Goal: Find specific page/section: Find specific page/section

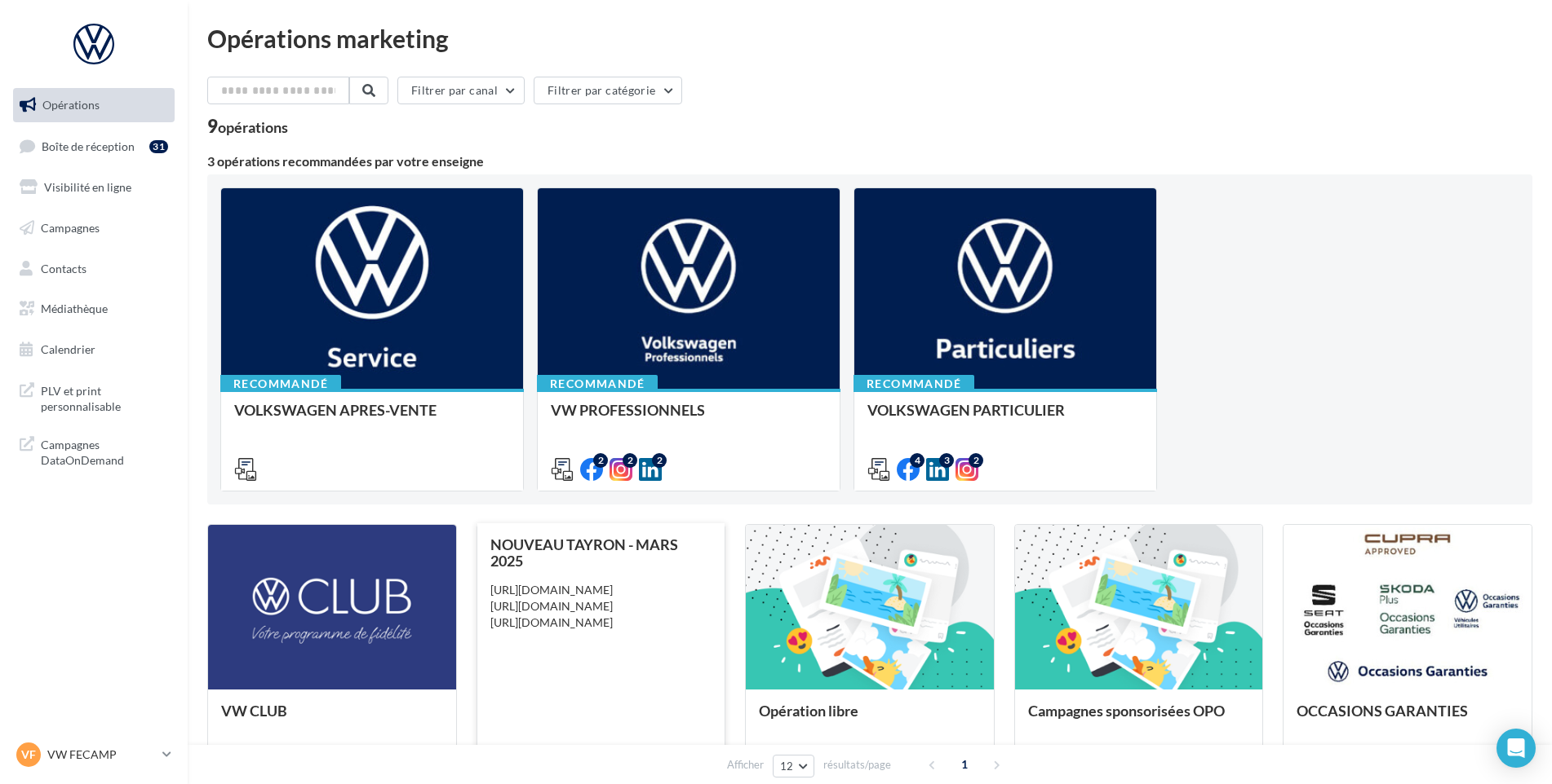
drag, startPoint x: 662, startPoint y: 560, endPoint x: 701, endPoint y: 551, distance: 40.0
click at [701, 551] on div "NOUVEAU TAYRON - MARS 2025 [URL][DOMAIN_NAME] [URL][DOMAIN_NAME] [URL][DOMAIN_N…" at bounding box center [601, 658] width 250 height 268
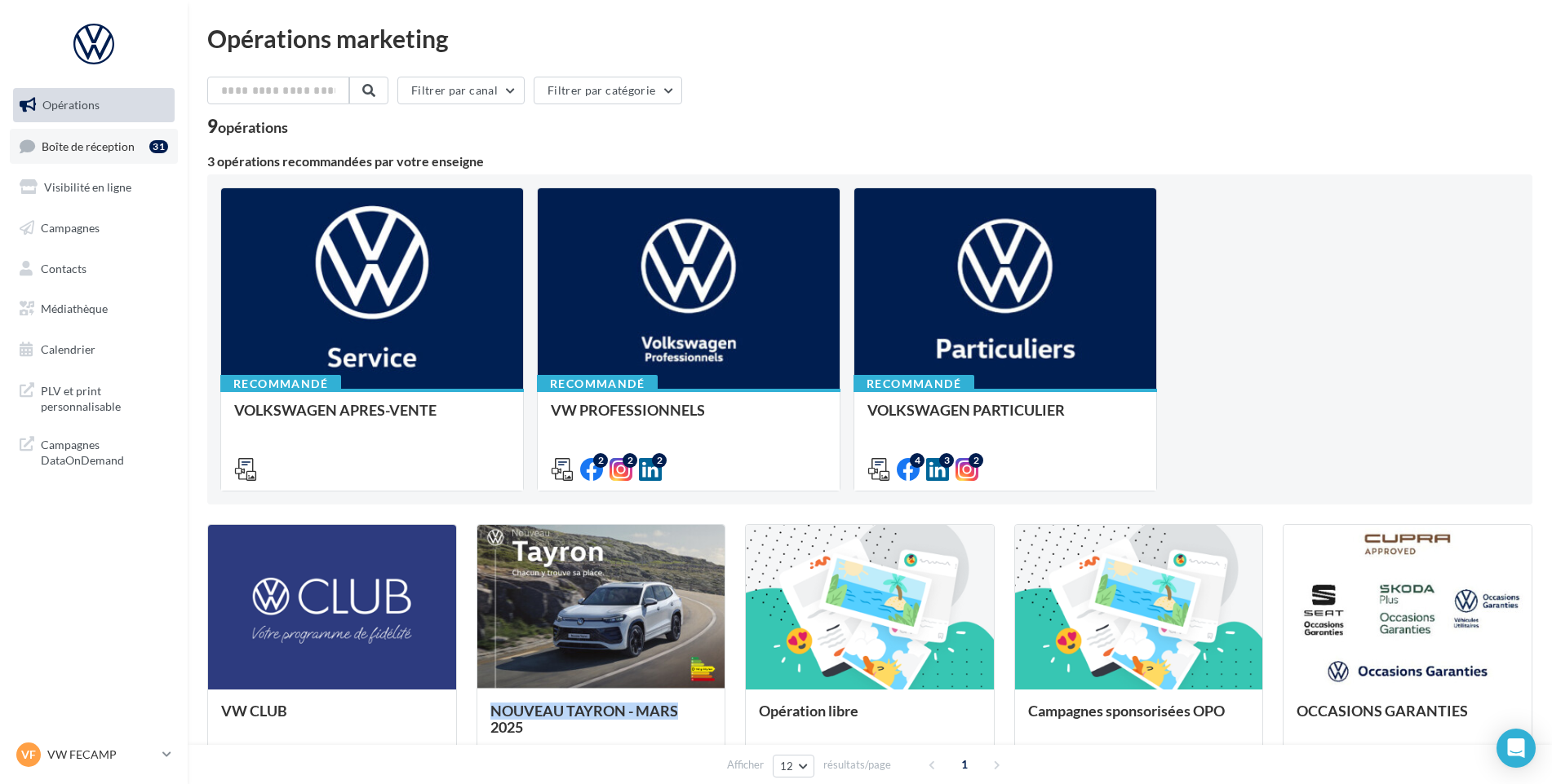
click at [50, 157] on link "Boîte de réception 31" at bounding box center [93, 147] width 168 height 36
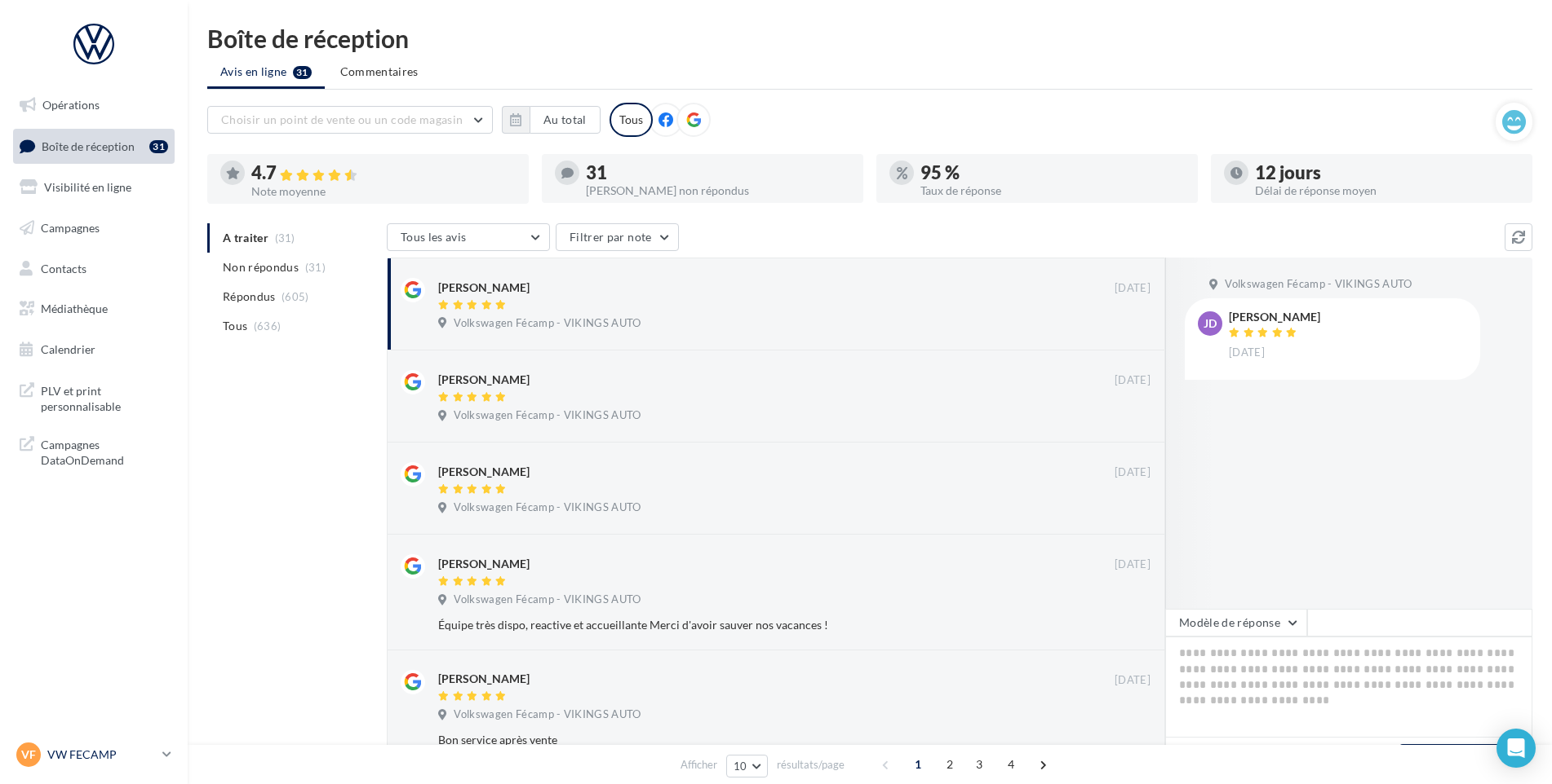
click at [82, 743] on div "VF VW FECAMP vw-stl-vau" at bounding box center [85, 755] width 139 height 24
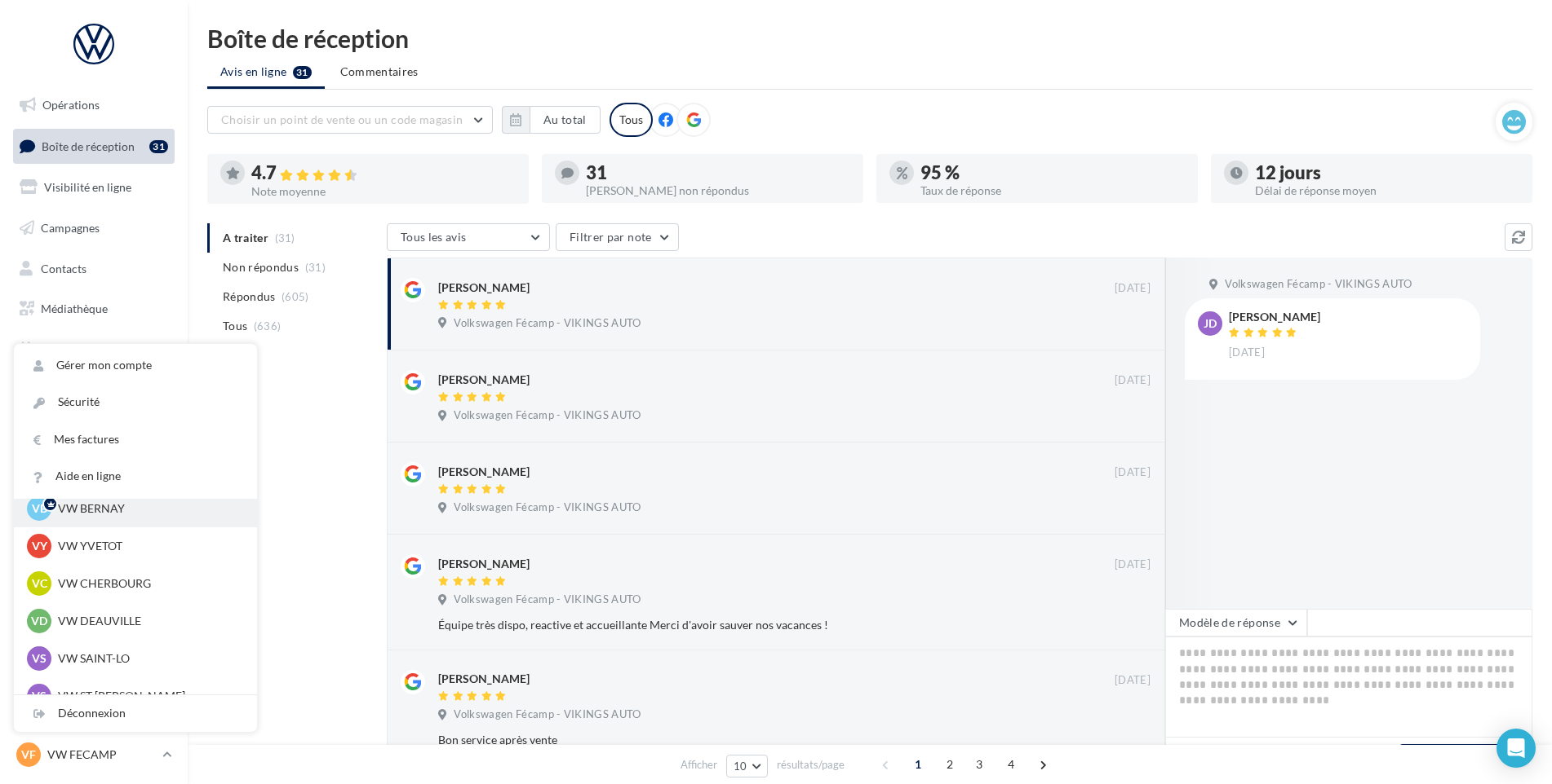
scroll to position [81, 0]
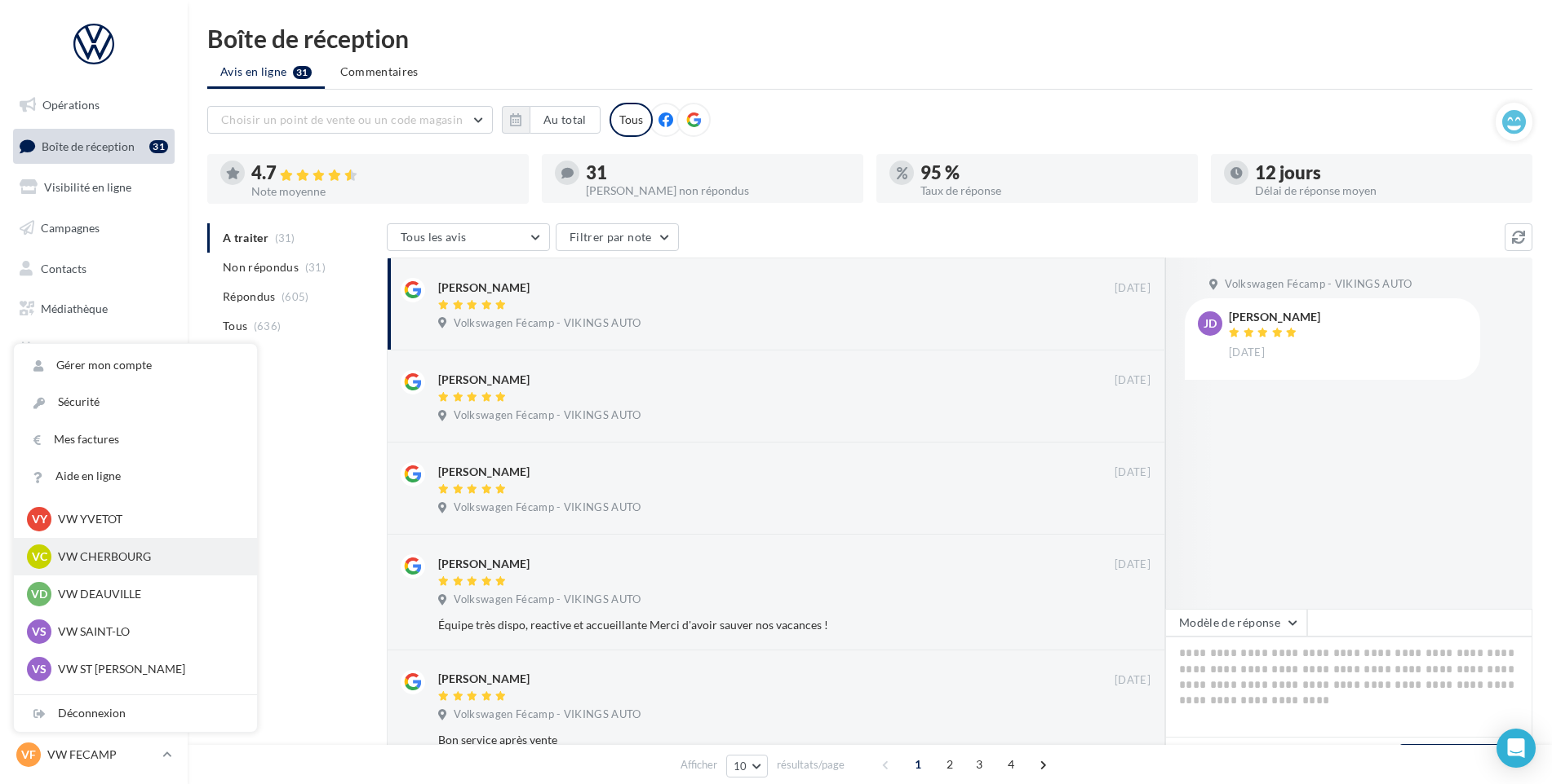
click at [120, 561] on p "VW CHERBOURG" at bounding box center [148, 556] width 180 height 16
